Goal: Information Seeking & Learning: Learn about a topic

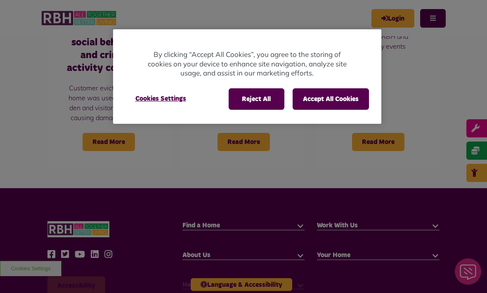
click at [343, 92] on button "Accept All Cookies" at bounding box center [330, 98] width 76 height 21
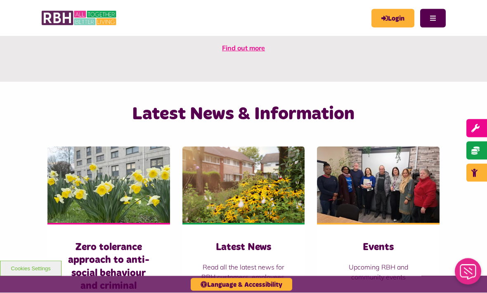
scroll to position [513, 0]
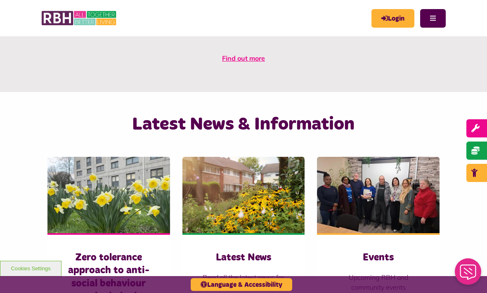
click at [430, 21] on button "Menu" at bounding box center [433, 18] width 26 height 19
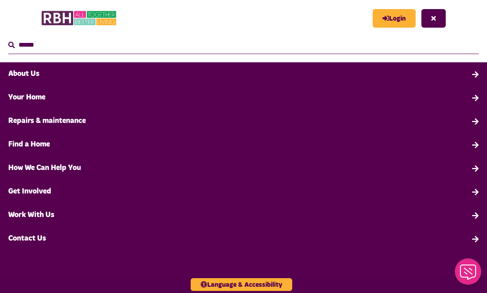
click at [17, 145] on link "Find a Home" at bounding box center [243, 145] width 487 height 24
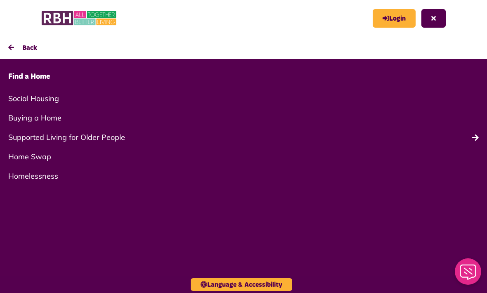
click at [24, 173] on link "Homelessness" at bounding box center [243, 175] width 487 height 19
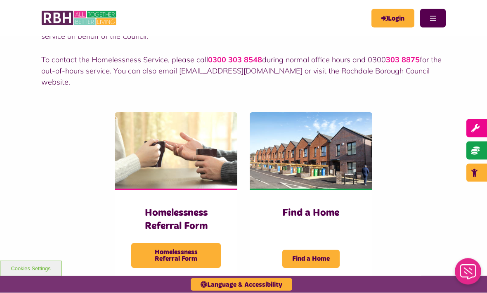
scroll to position [137, 0]
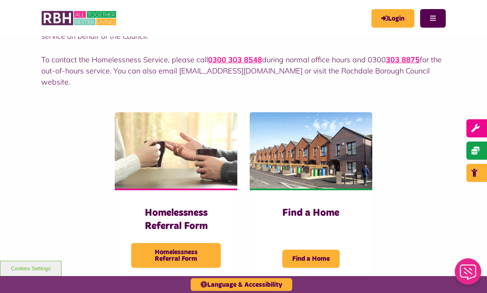
click at [321, 249] on span "Find a Home" at bounding box center [310, 258] width 57 height 18
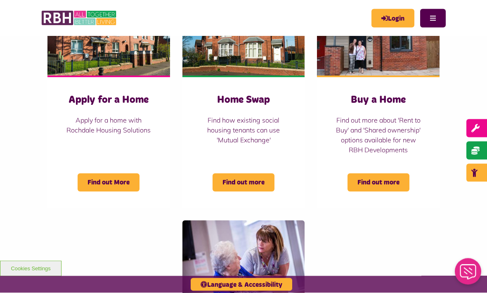
scroll to position [360, 0]
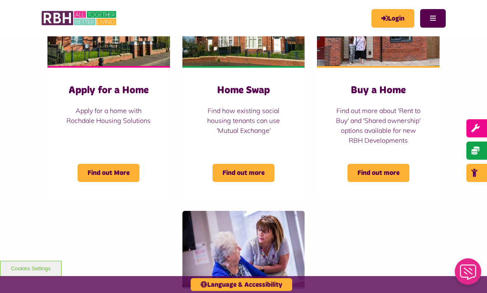
click at [123, 170] on span "Find out More" at bounding box center [109, 173] width 62 height 18
